Goal: Transaction & Acquisition: Purchase product/service

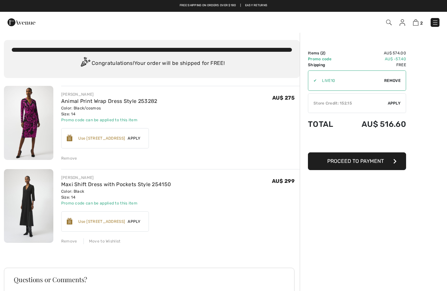
click at [28, 116] on img at bounding box center [28, 123] width 49 height 74
click at [74, 103] on link "Animal Print Wrap Dress Style 253282" at bounding box center [109, 101] width 96 height 6
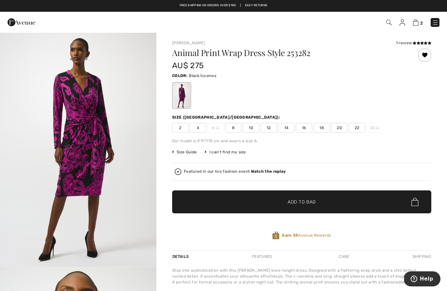
click at [269, 173] on strong "Watch the replay" at bounding box center [268, 171] width 35 height 5
click at [11, 188] on icon "Close live curation" at bounding box center [13, 189] width 8 height 8
click at [418, 23] on img at bounding box center [416, 22] width 6 height 6
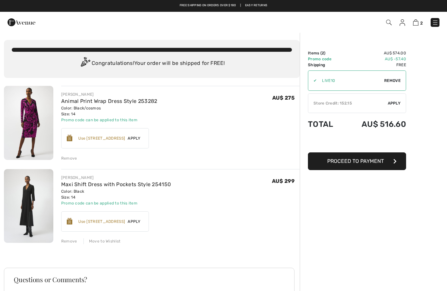
click at [68, 156] on div "Remove" at bounding box center [69, 158] width 16 height 6
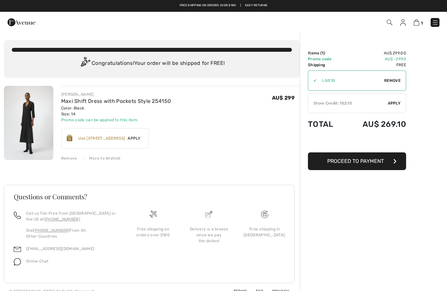
click at [399, 105] on span "Apply" at bounding box center [394, 103] width 13 height 6
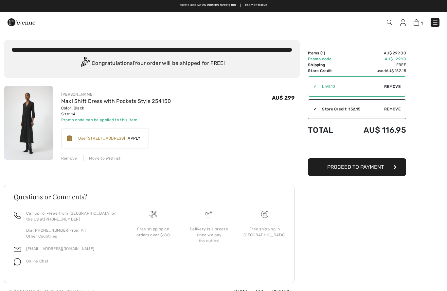
click at [360, 169] on span "Proceed to Payment" at bounding box center [355, 167] width 57 height 6
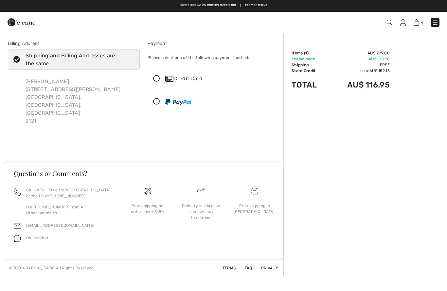
click at [161, 79] on icon at bounding box center [156, 78] width 17 height 7
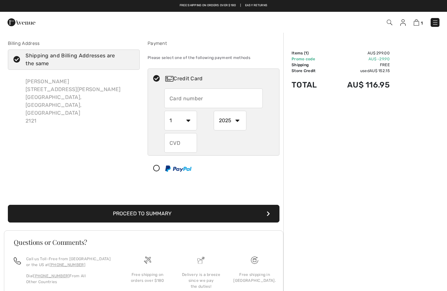
click at [198, 100] on input "text" at bounding box center [213, 98] width 98 height 20
type input "[CREDIT_CARD_NUMBER]"
select select "8"
select select "2026"
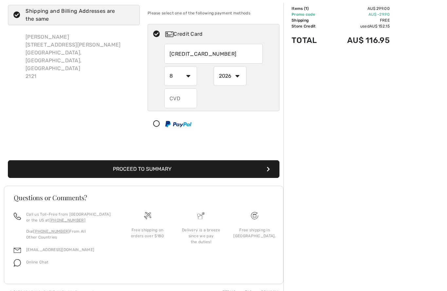
scroll to position [45, 0]
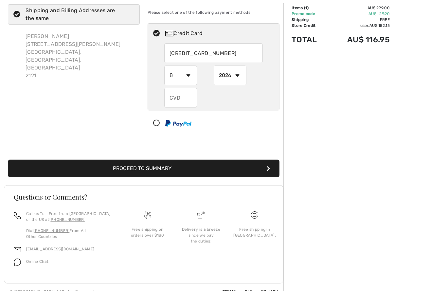
click at [176, 101] on input "text" at bounding box center [180, 98] width 33 height 20
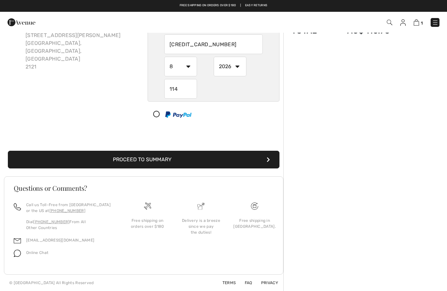
scroll to position [54, 0]
type input "114"
click at [125, 161] on button "Proceed to Summary" at bounding box center [144, 159] width 272 height 18
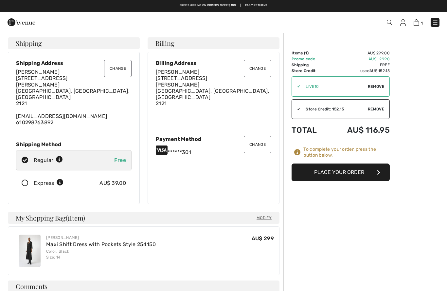
click at [348, 171] on button "Place Your Order" at bounding box center [341, 172] width 98 height 18
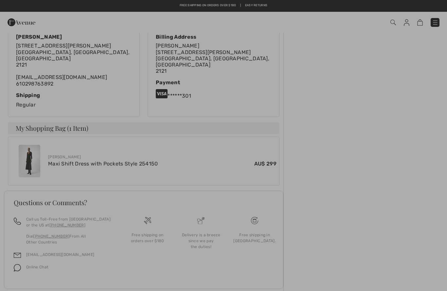
scroll to position [147, 0]
